Goal: Obtain resource: Download file/media

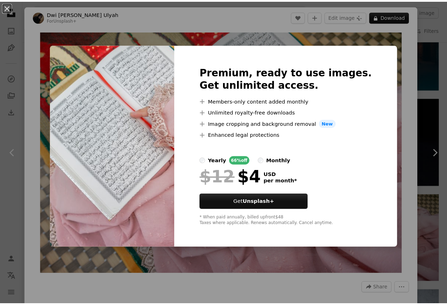
scroll to position [388, 0]
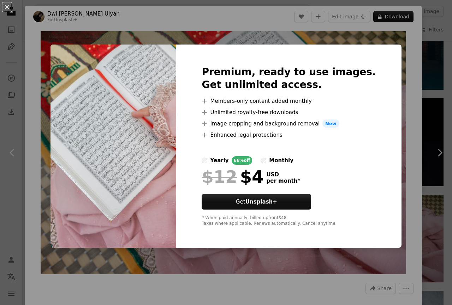
click at [386, 41] on div "An X shape Premium, ready to use images. Get unlimited access. A plus sign Memb…" at bounding box center [226, 152] width 452 height 305
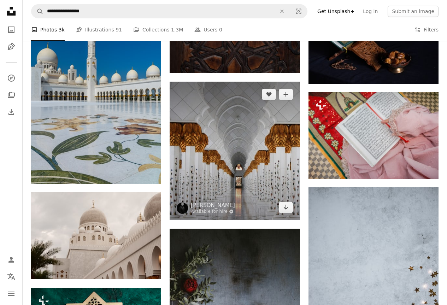
scroll to position [494, 0]
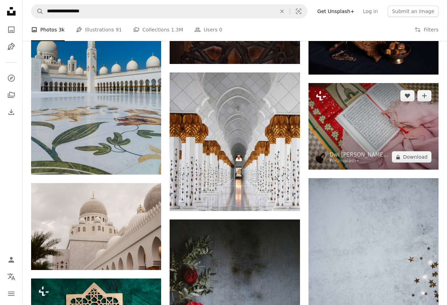
click at [343, 128] on img at bounding box center [373, 126] width 130 height 87
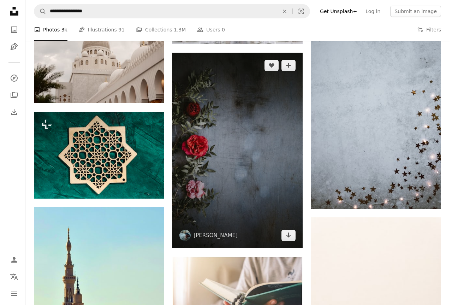
scroll to position [671, 0]
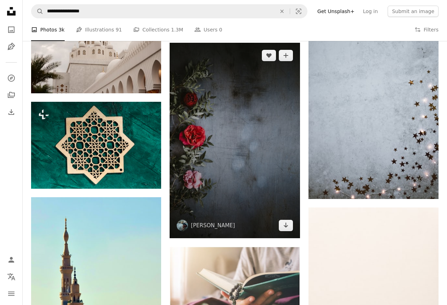
click at [240, 220] on img at bounding box center [234, 140] width 130 height 195
